Goal: Navigation & Orientation: Find specific page/section

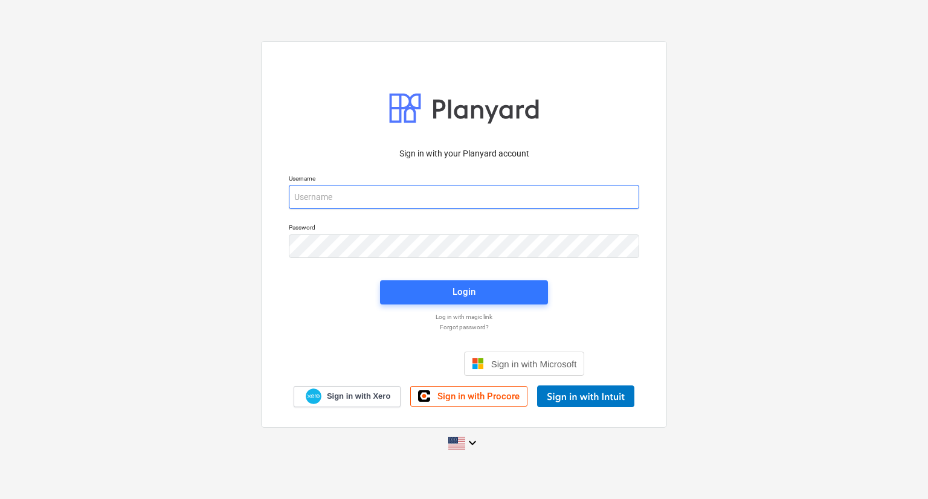
click at [372, 190] on input "email" at bounding box center [464, 197] width 350 height 24
type input "[PERSON_NAME][EMAIL_ADDRESS][DOMAIN_NAME]"
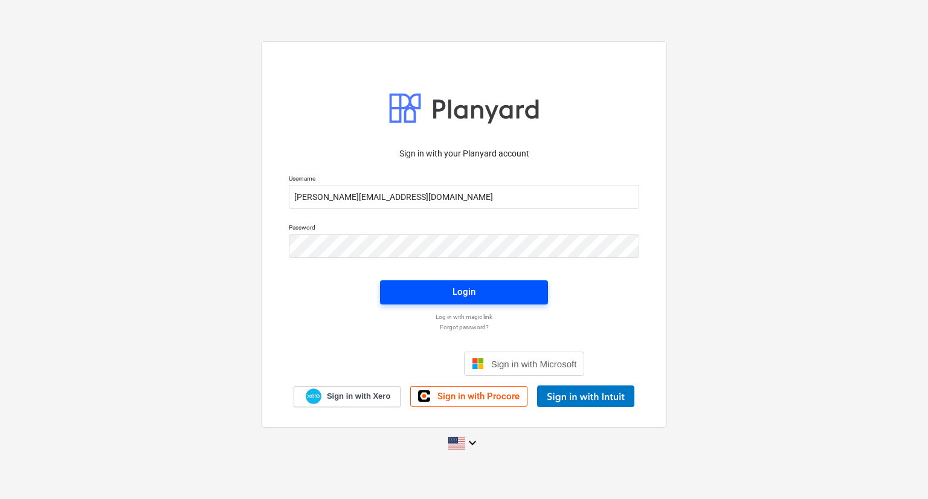
click at [404, 294] on span "Login" at bounding box center [464, 292] width 139 height 16
click at [396, 292] on span "Login" at bounding box center [464, 293] width 139 height 16
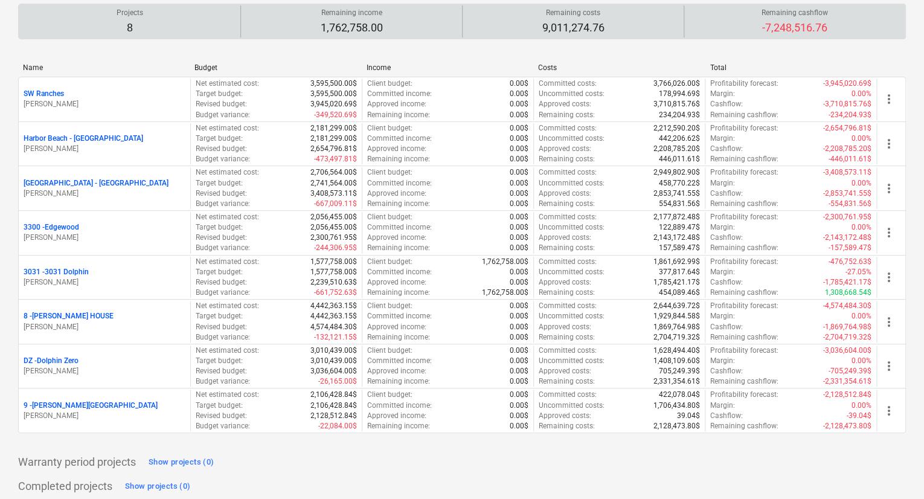
scroll to position [121, 0]
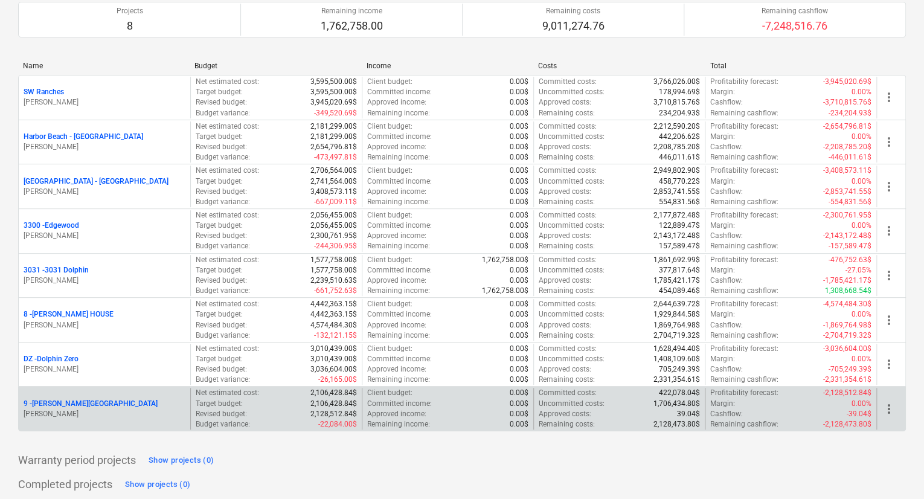
click at [64, 402] on p "9 - [PERSON_NAME][GEOGRAPHIC_DATA]" at bounding box center [91, 404] width 134 height 10
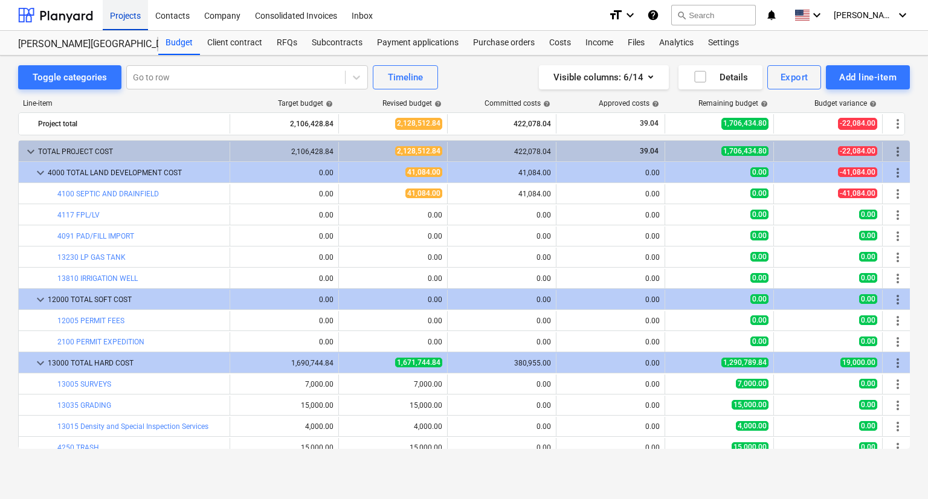
click at [129, 8] on div "Projects" at bounding box center [125, 14] width 45 height 31
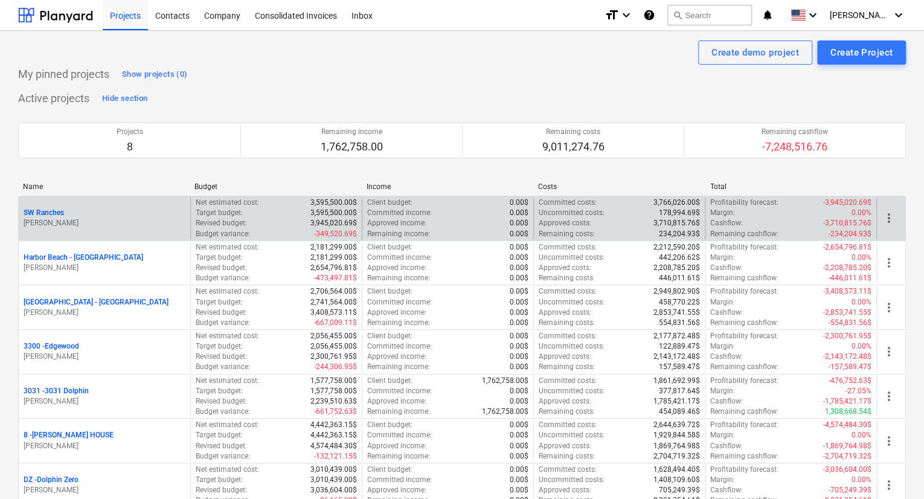
click at [55, 213] on p "SW Ranches" at bounding box center [44, 213] width 40 height 10
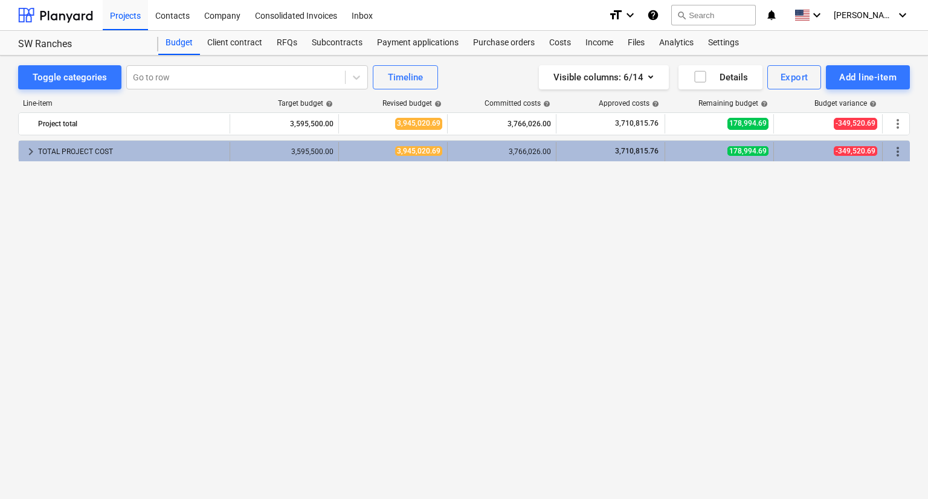
click at [22, 153] on div "keyboard_arrow_right TOTAL PROJECT COST" at bounding box center [124, 151] width 211 height 19
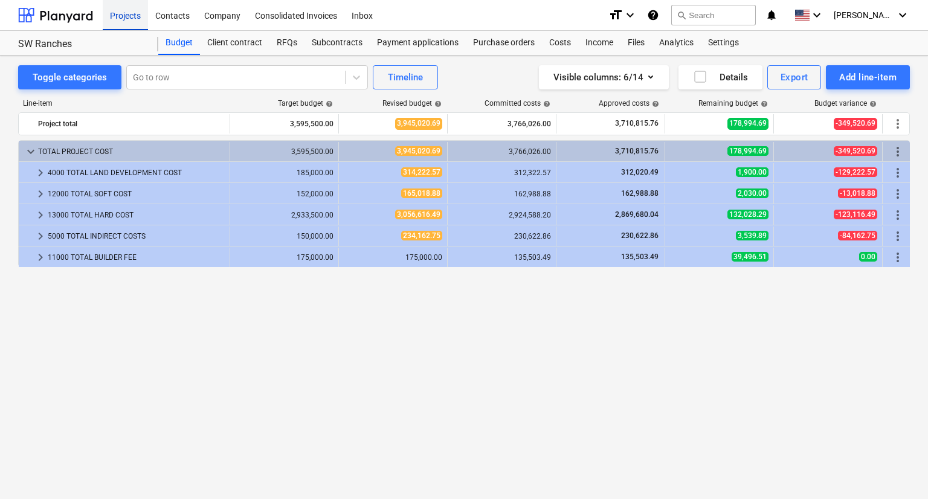
click at [117, 20] on div "Projects" at bounding box center [125, 14] width 45 height 31
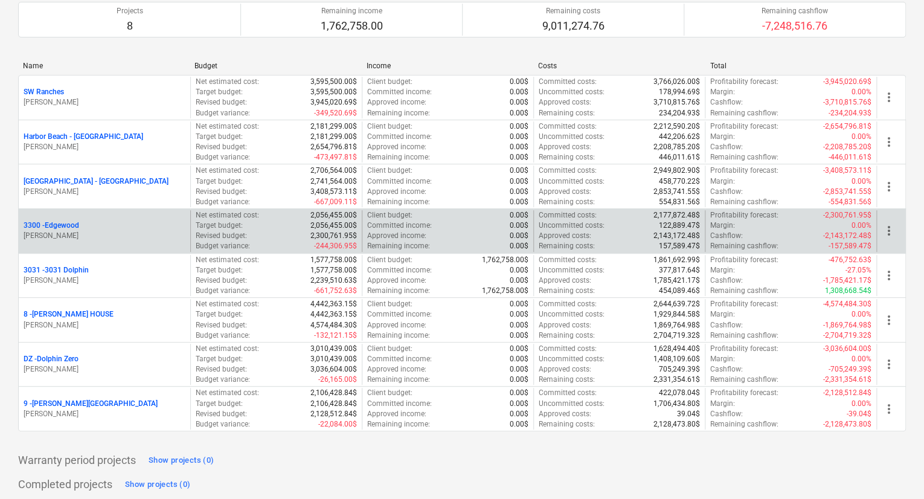
scroll to position [181, 0]
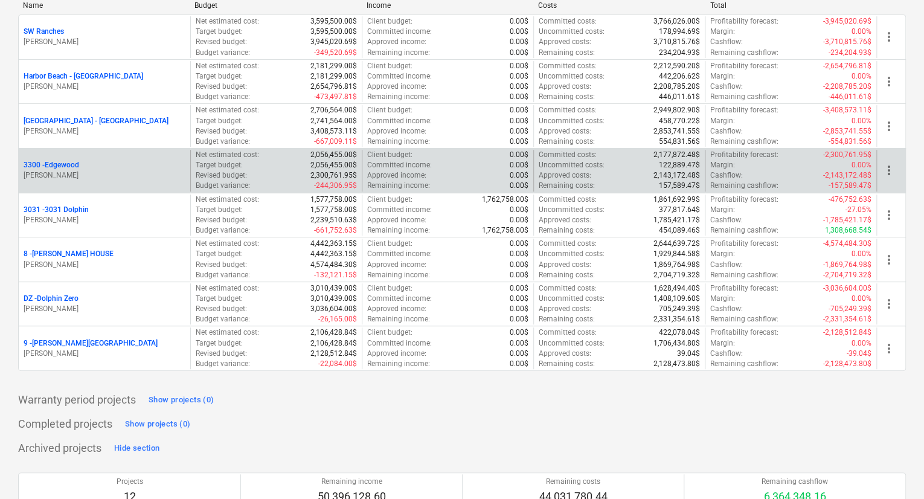
click at [58, 166] on p "3300 - [GEOGRAPHIC_DATA]" at bounding box center [52, 165] width 56 height 10
